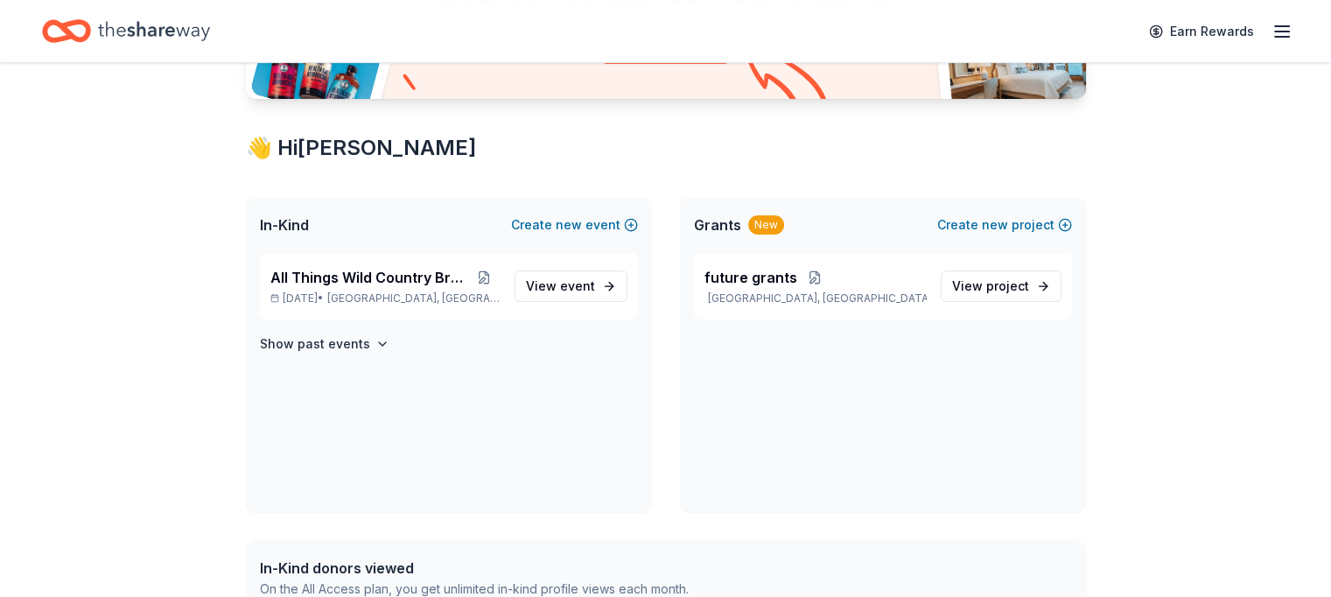
scroll to position [252, 0]
click at [374, 237] on div "In-Kind Create new event" at bounding box center [449, 225] width 406 height 56
click at [381, 279] on span "All Things Wild Country Brunch" at bounding box center [369, 277] width 198 height 21
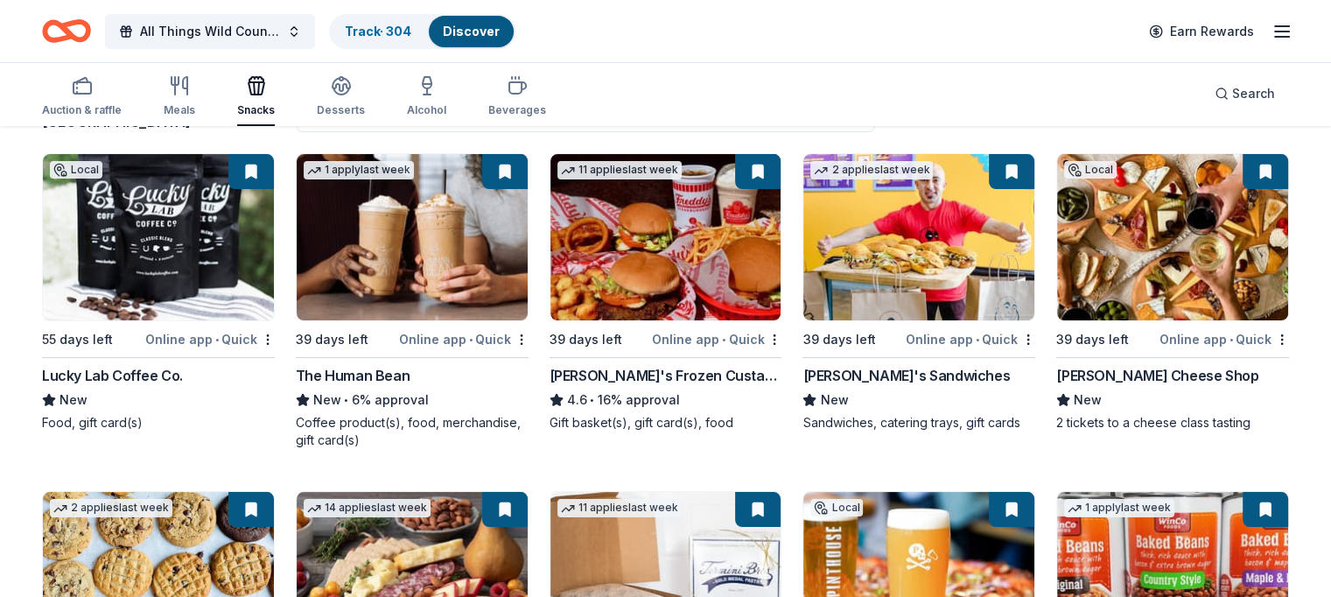
scroll to position [170, 0]
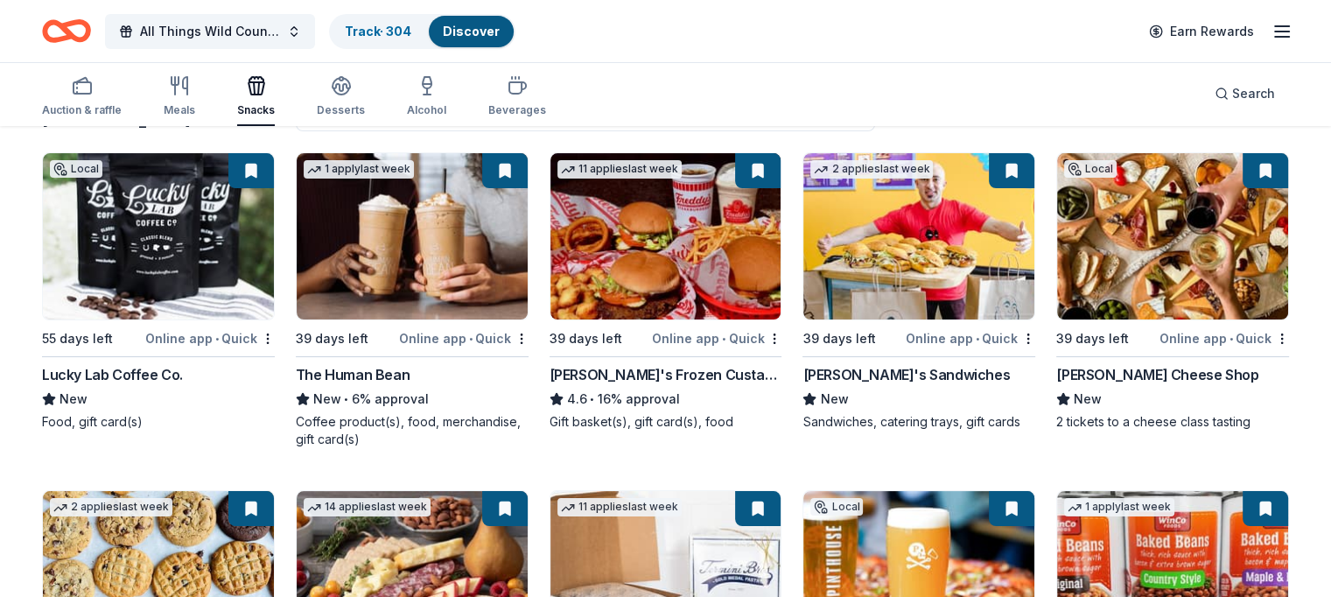
click at [436, 259] on img at bounding box center [412, 236] width 231 height 166
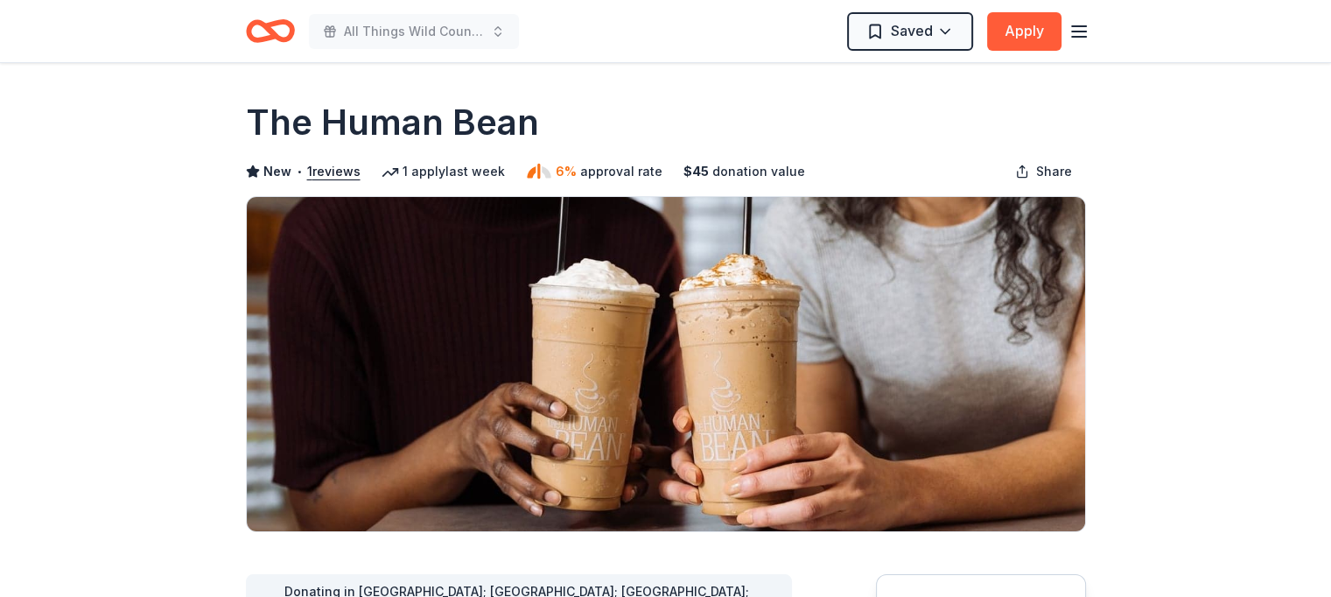
click at [1023, 26] on button "Apply" at bounding box center [1024, 31] width 74 height 38
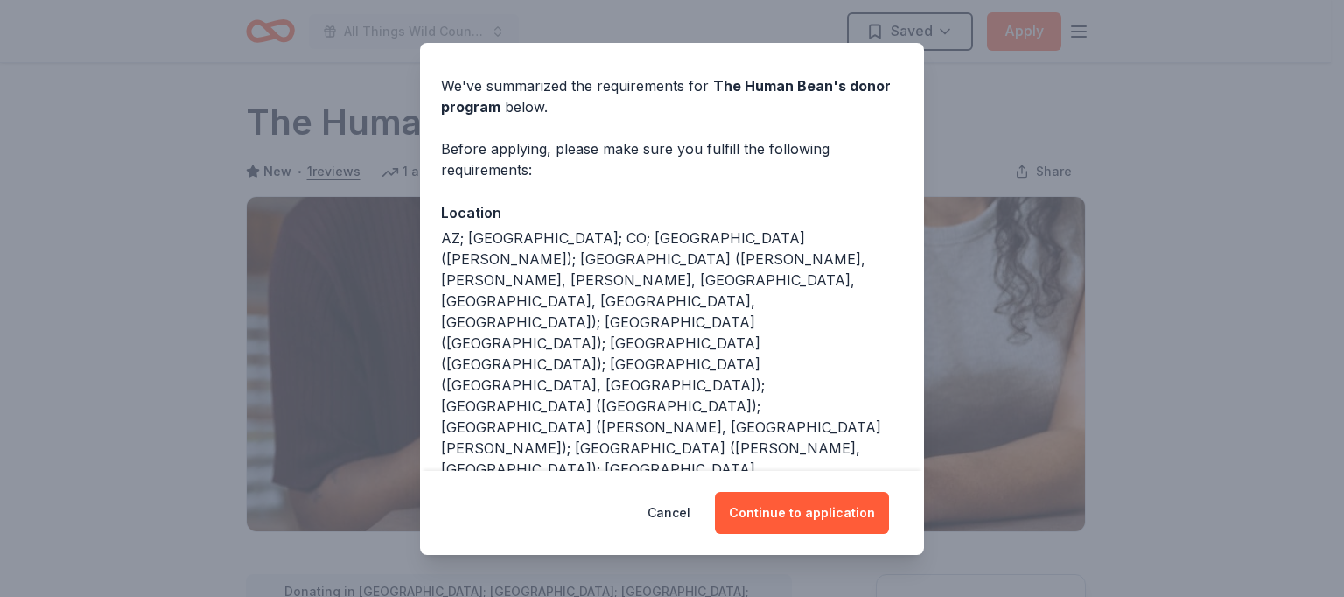
scroll to position [70, 0]
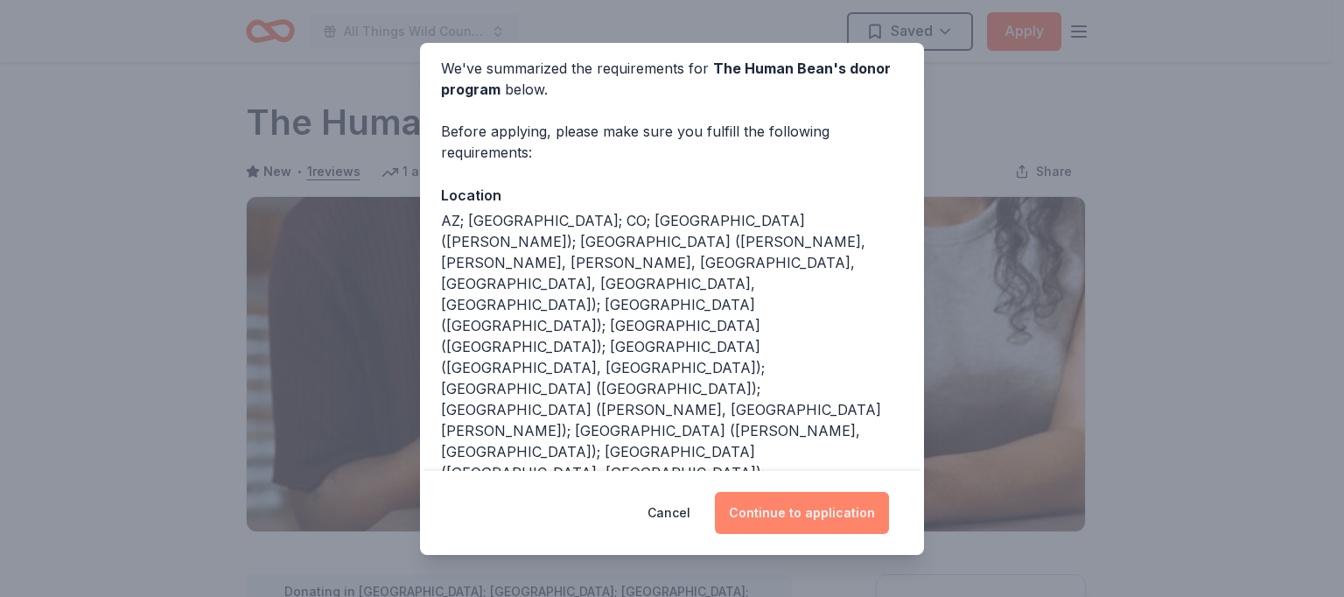
click at [800, 518] on button "Continue to application" at bounding box center [802, 513] width 174 height 42
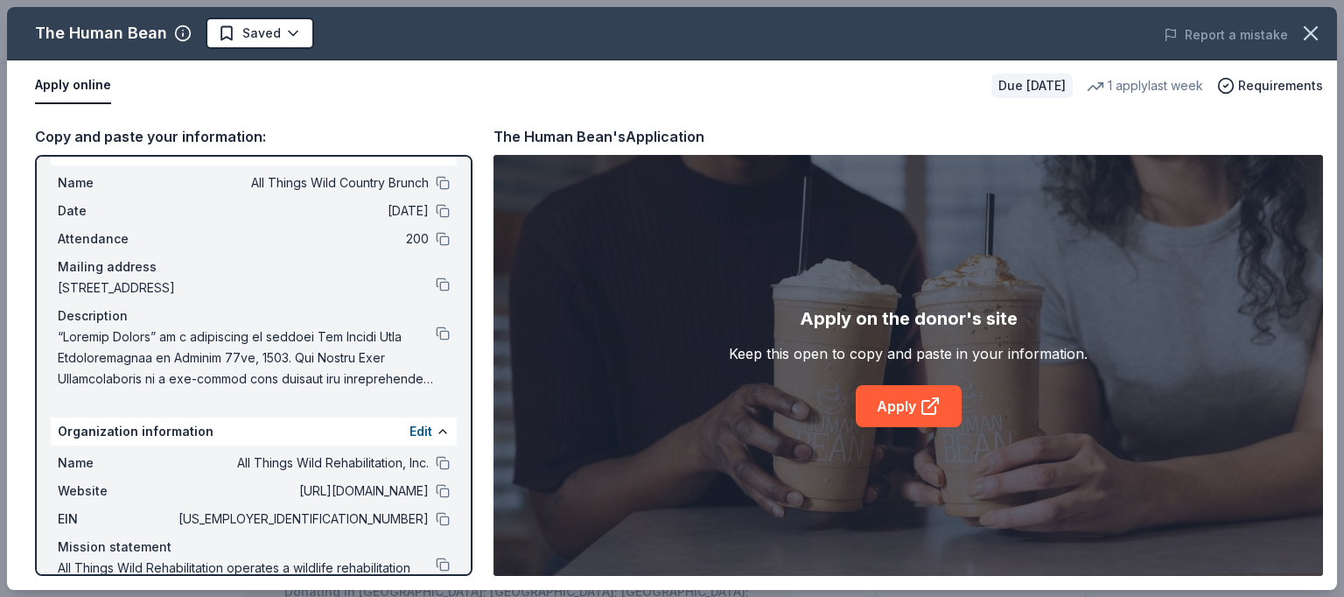
scroll to position [0, 0]
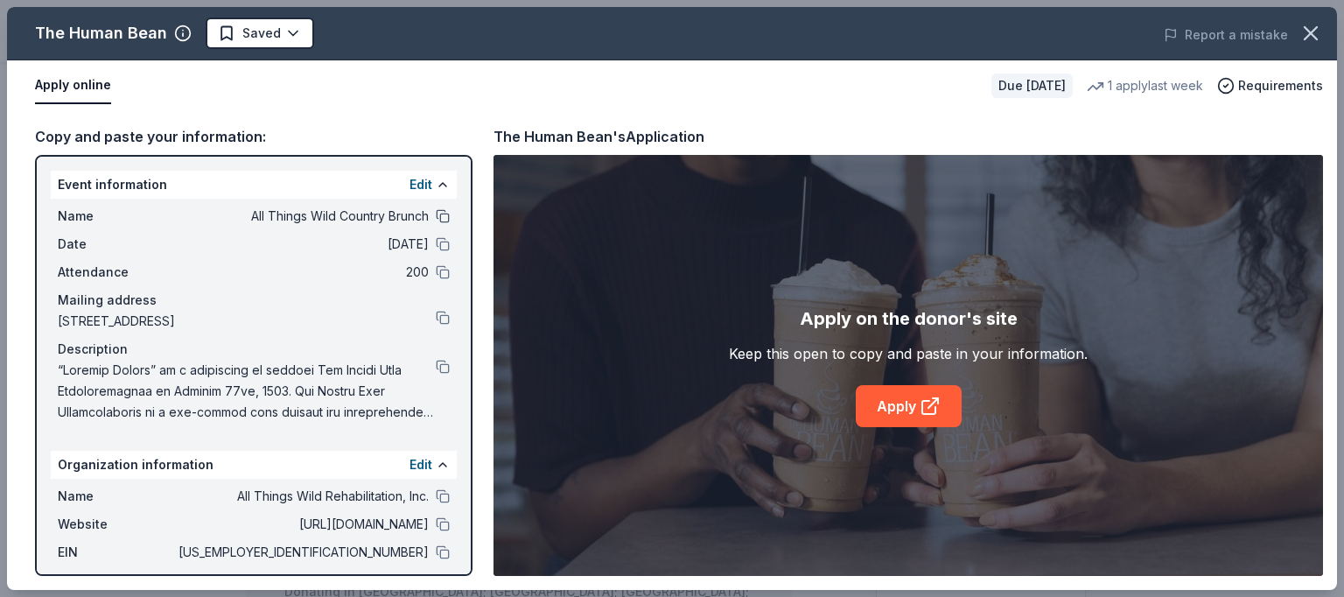
click at [436, 213] on button at bounding box center [443, 216] width 14 height 14
click at [436, 241] on button at bounding box center [443, 244] width 14 height 14
click at [436, 273] on button at bounding box center [443, 272] width 14 height 14
click at [436, 312] on button at bounding box center [443, 318] width 14 height 14
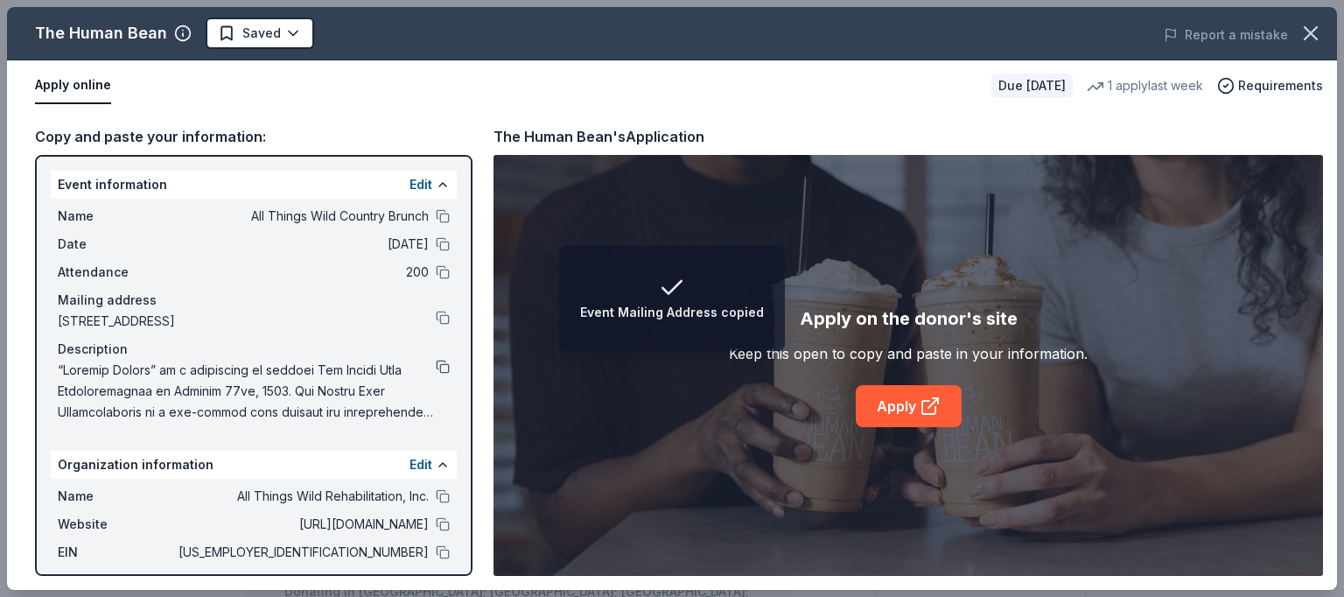
click at [436, 360] on button at bounding box center [443, 367] width 14 height 14
click at [436, 496] on button at bounding box center [443, 496] width 14 height 14
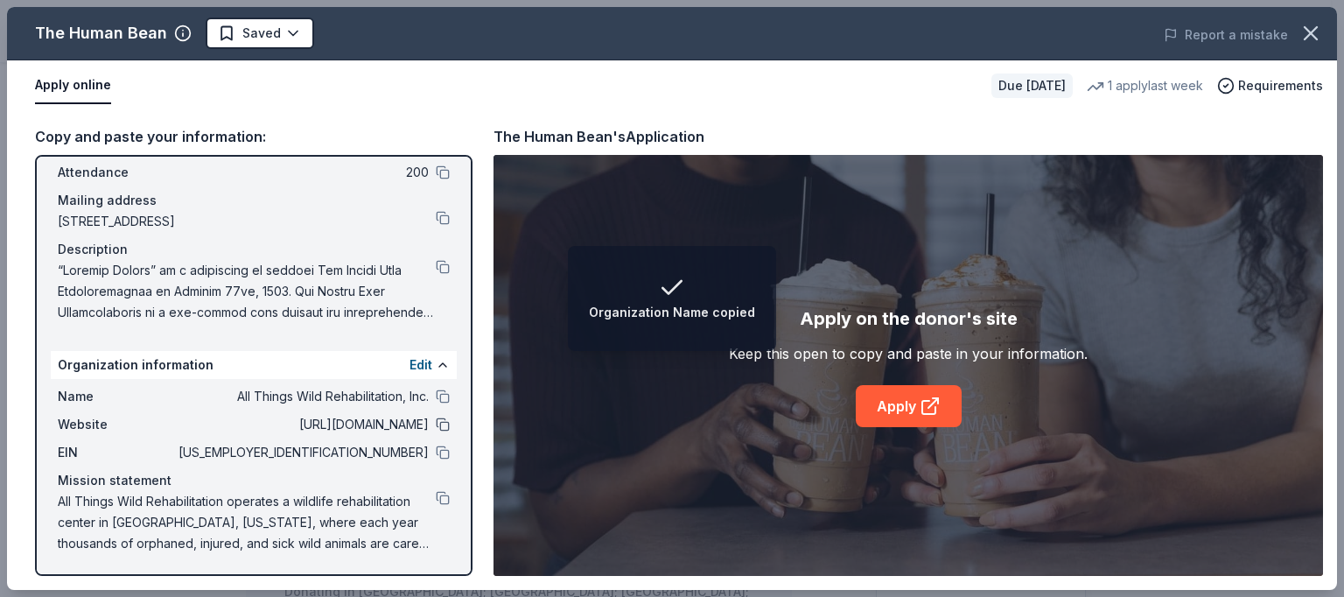
click at [436, 422] on button at bounding box center [443, 424] width 14 height 14
click at [436, 446] on button at bounding box center [443, 452] width 14 height 14
click at [436, 497] on button at bounding box center [443, 498] width 14 height 14
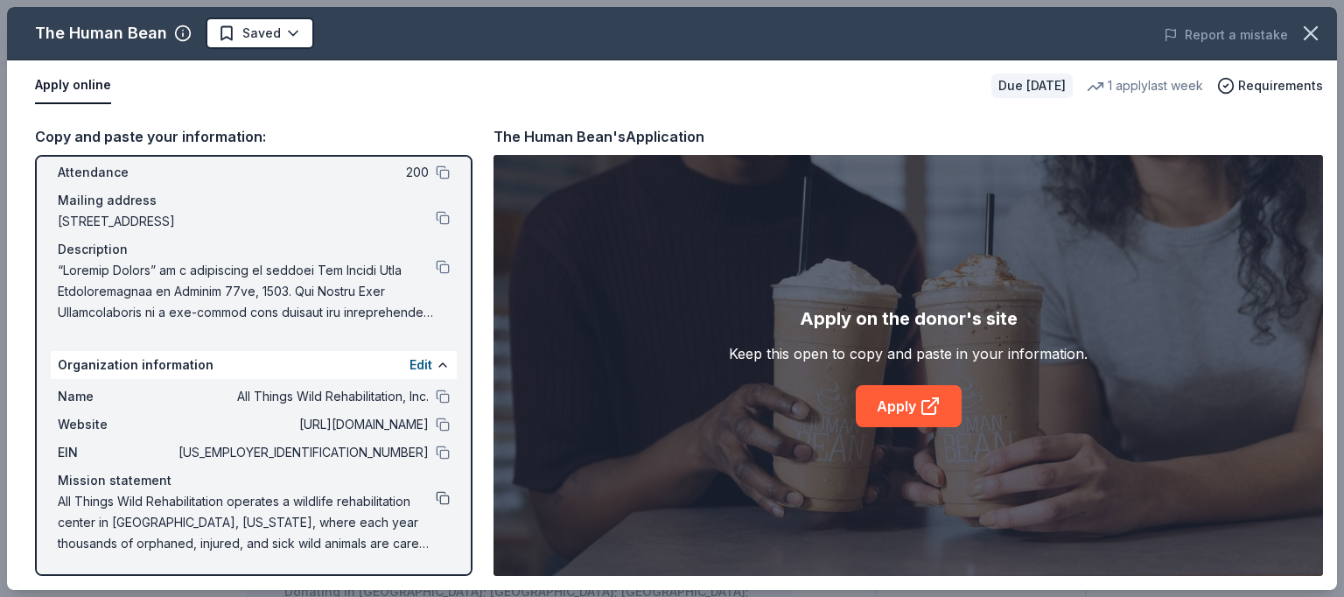
click at [436, 500] on button at bounding box center [443, 498] width 14 height 14
click at [898, 402] on link "Apply" at bounding box center [909, 406] width 106 height 42
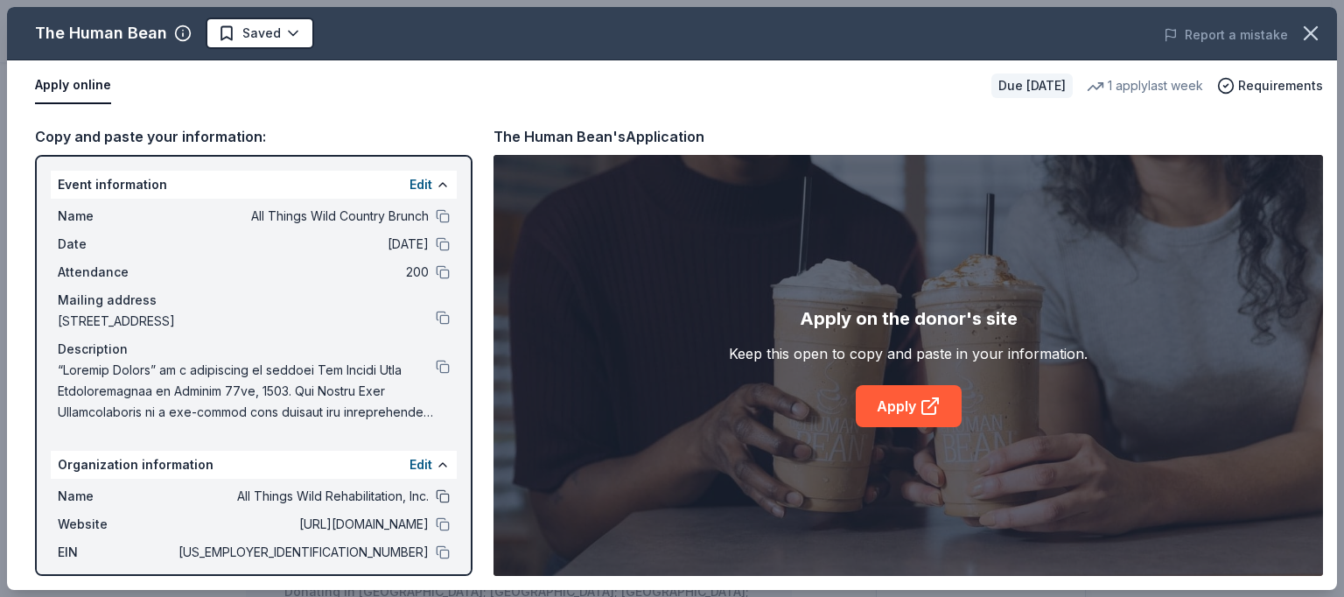
click at [436, 493] on button at bounding box center [443, 496] width 14 height 14
click at [436, 521] on button at bounding box center [443, 524] width 14 height 14
click at [436, 317] on button at bounding box center [443, 318] width 14 height 14
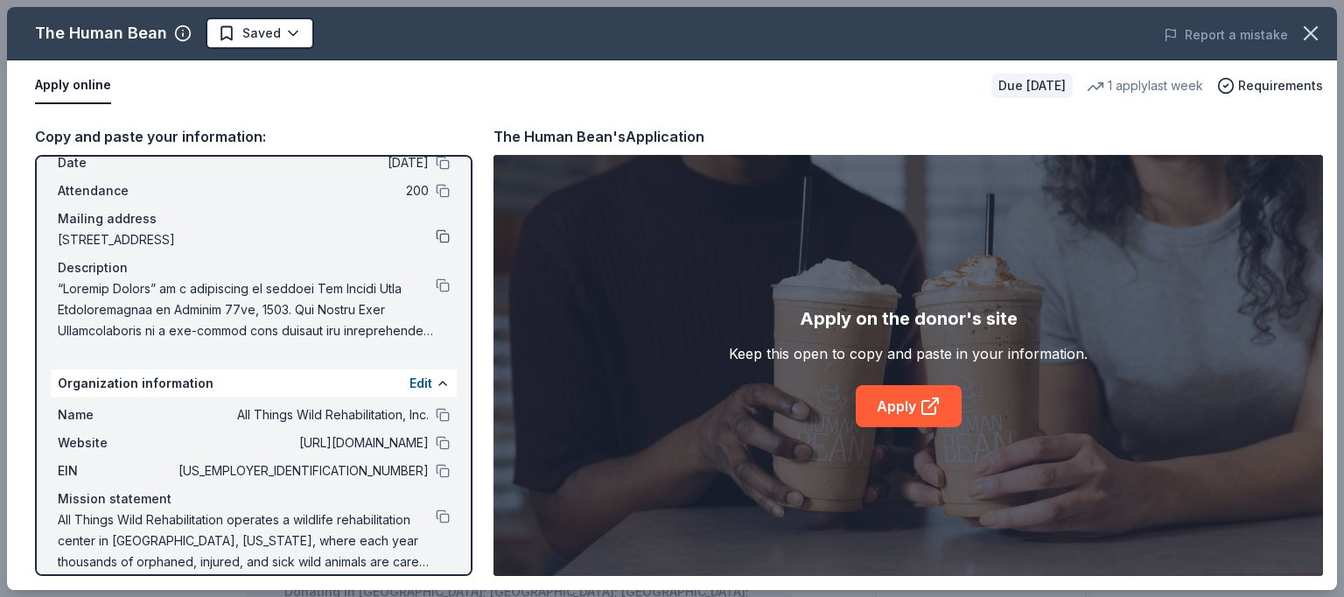
scroll to position [100, 0]
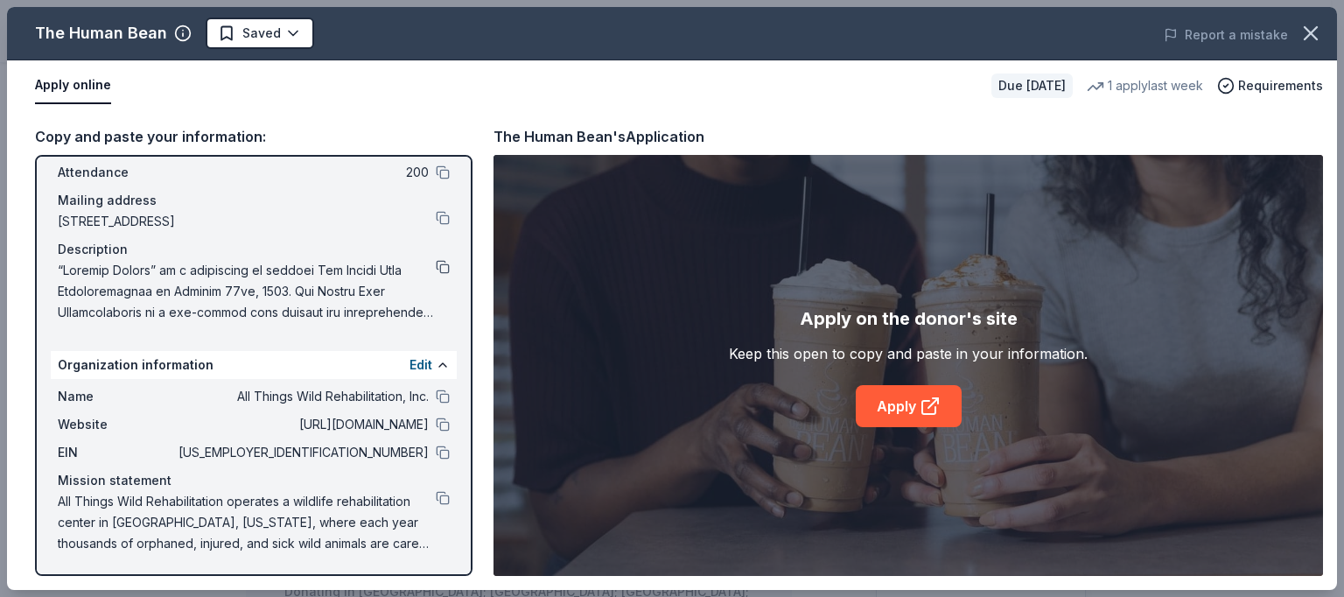
click at [436, 269] on button at bounding box center [443, 267] width 14 height 14
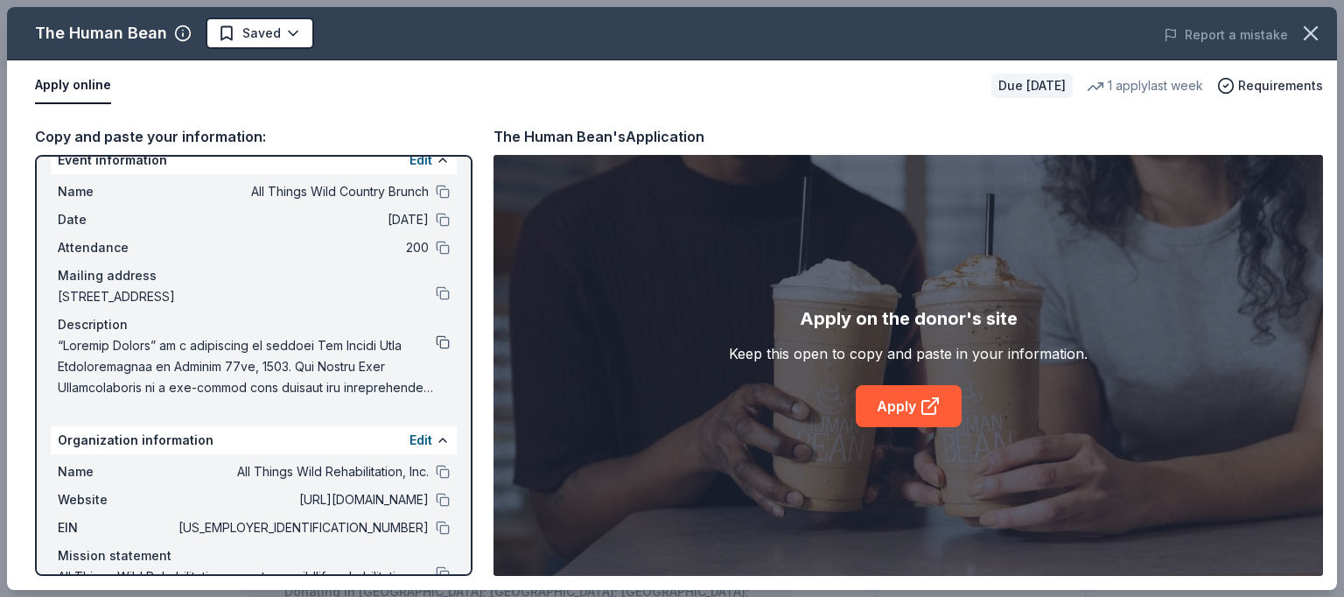
scroll to position [0, 0]
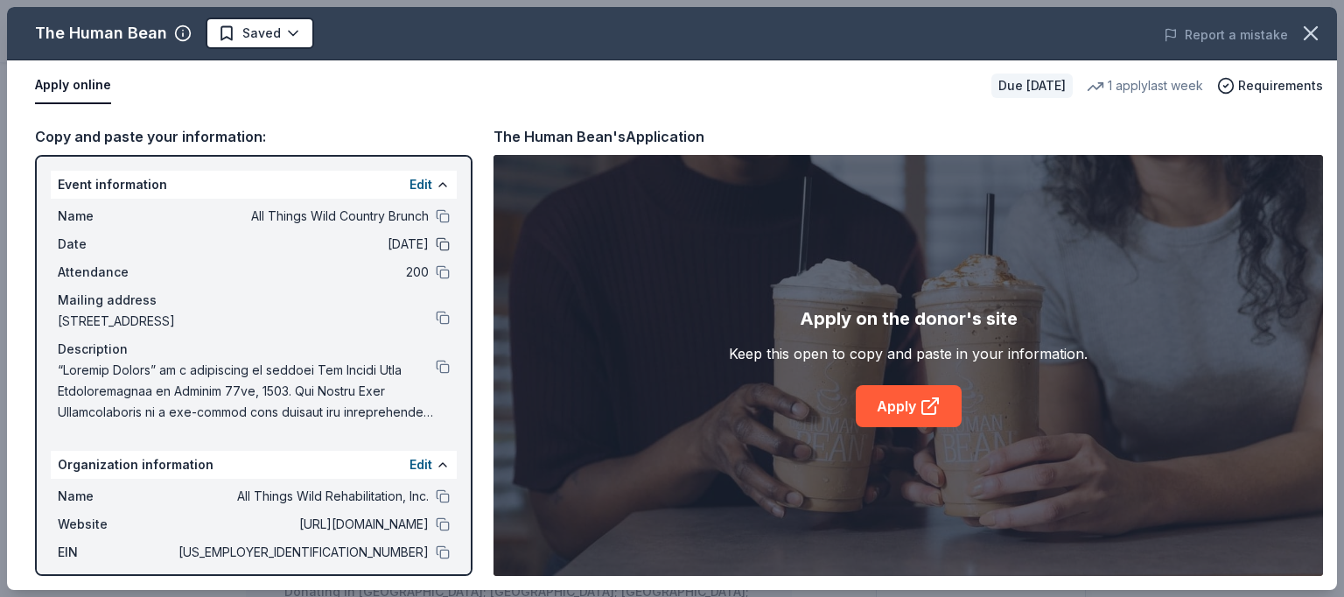
click at [436, 242] on button at bounding box center [443, 244] width 14 height 14
